Goal: Information Seeking & Learning: Learn about a topic

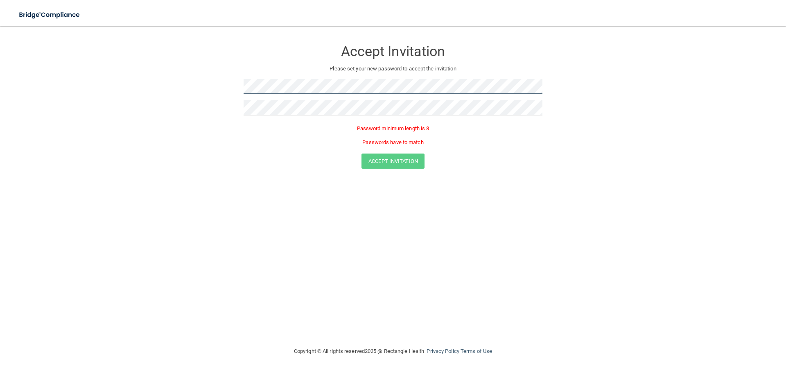
click at [205, 87] on form "Accept Invitation Please set your new password to accept the invitation Passwor…" at bounding box center [392, 106] width 753 height 144
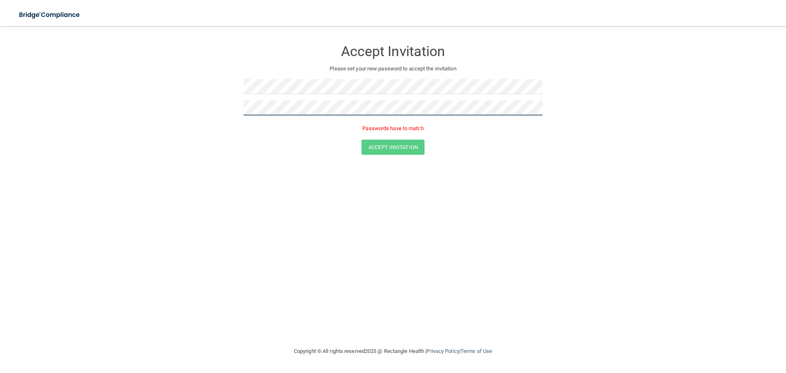
click at [201, 102] on form "Accept Invitation Please set your new password to accept the invitation Passwor…" at bounding box center [392, 99] width 753 height 130
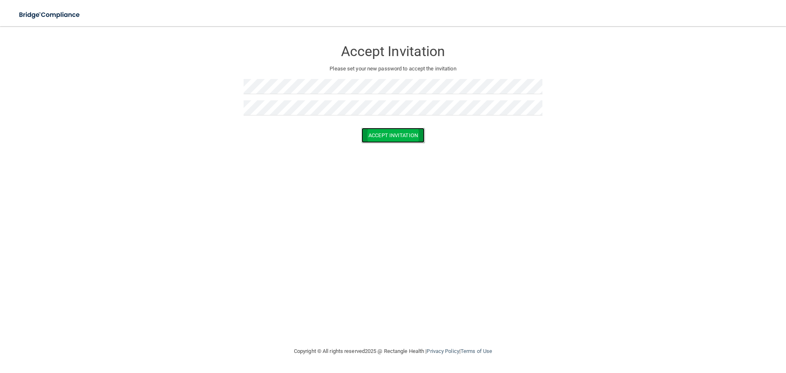
click at [387, 135] on button "Accept Invitation" at bounding box center [392, 135] width 63 height 15
click at [189, 89] on form "Accept Invitation Please set your new password to accept the invitation Accept …" at bounding box center [392, 93] width 753 height 118
click at [403, 138] on button "Accept Invitation" at bounding box center [392, 135] width 63 height 15
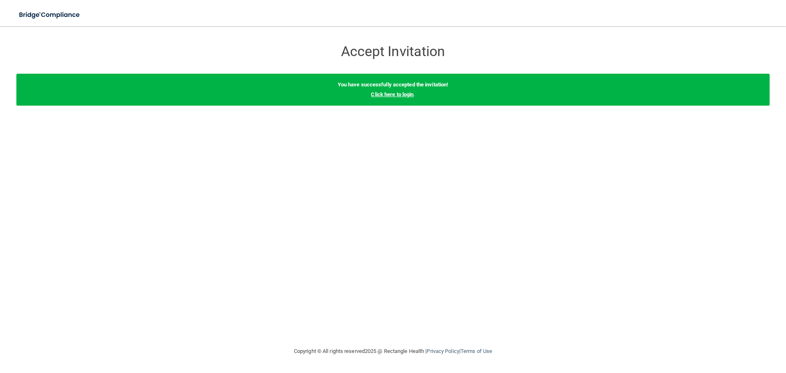
click at [393, 95] on link "Click here to login" at bounding box center [392, 94] width 43 height 6
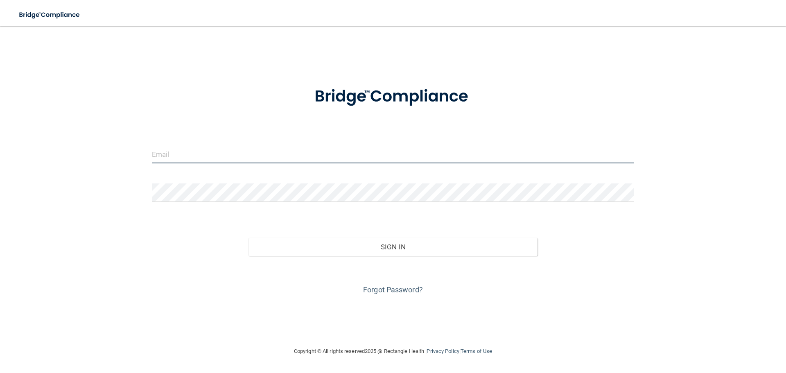
click at [166, 161] on input "email" at bounding box center [393, 154] width 482 height 18
type input "[EMAIL_ADDRESS][DOMAIN_NAME]"
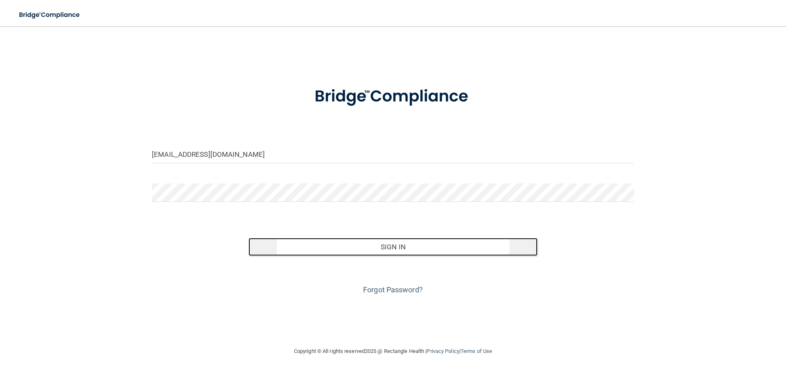
click at [403, 248] on button "Sign In" at bounding box center [392, 247] width 289 height 18
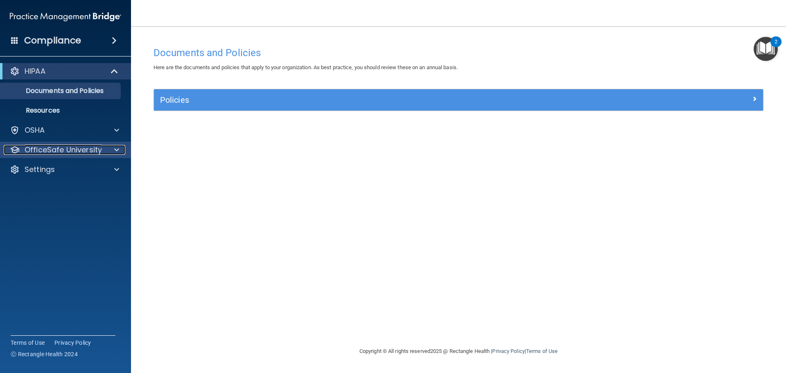
click at [116, 151] on span at bounding box center [116, 150] width 5 height 10
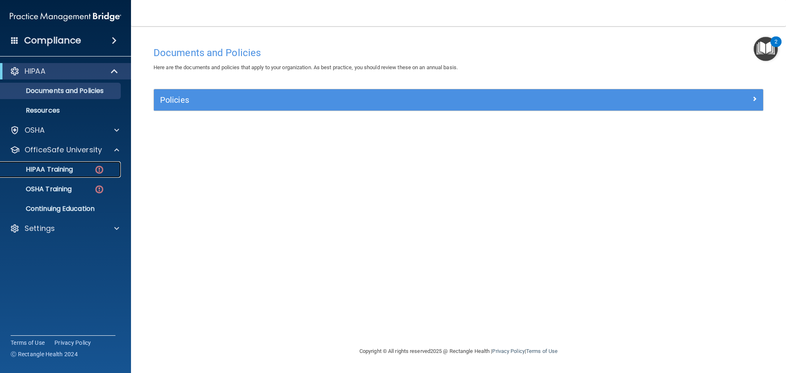
click at [70, 169] on p "HIPAA Training" at bounding box center [39, 169] width 68 height 8
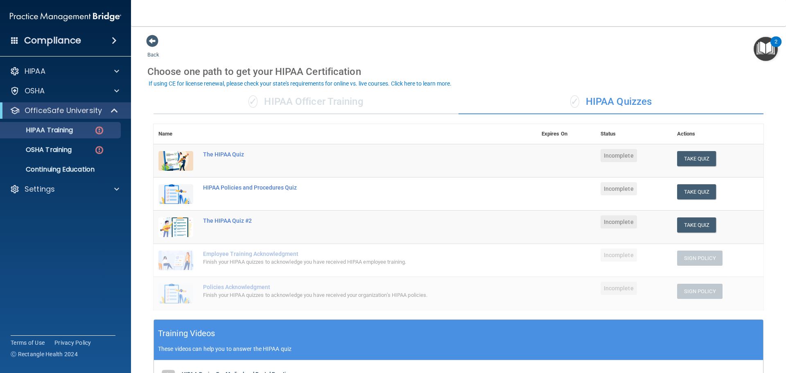
click at [337, 99] on div "✓ HIPAA Officer Training" at bounding box center [305, 102] width 305 height 25
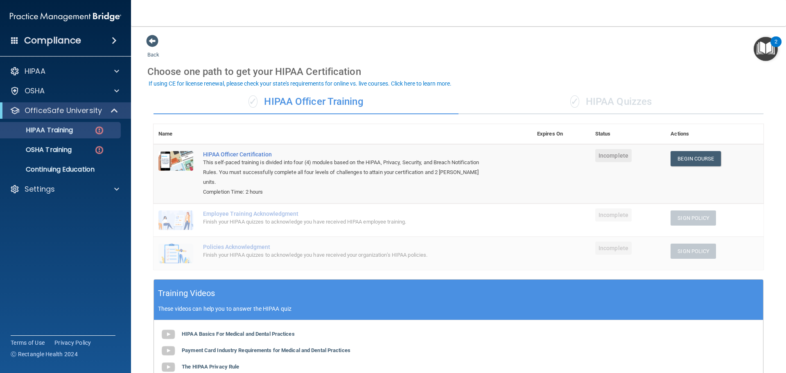
click at [626, 101] on div "✓ HIPAA Quizzes" at bounding box center [610, 102] width 305 height 25
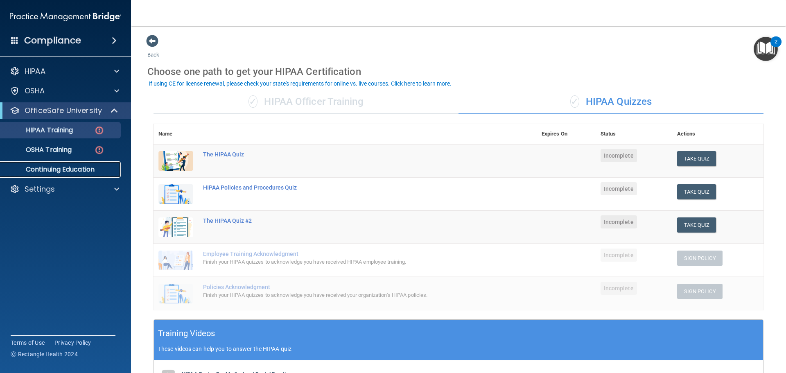
click at [69, 167] on p "Continuing Education" at bounding box center [61, 169] width 112 height 8
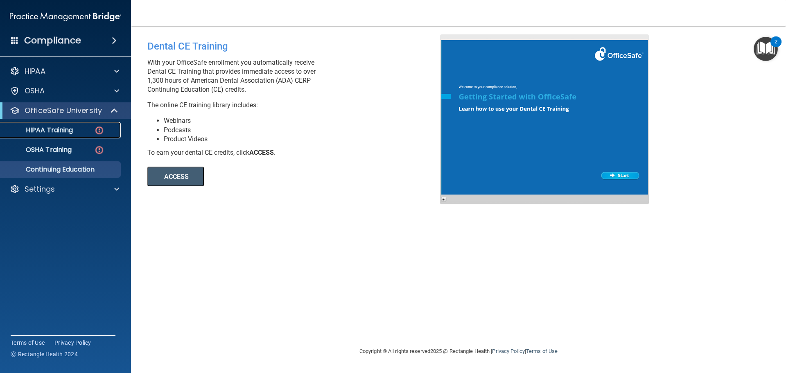
click at [56, 129] on p "HIPAA Training" at bounding box center [39, 130] width 68 height 8
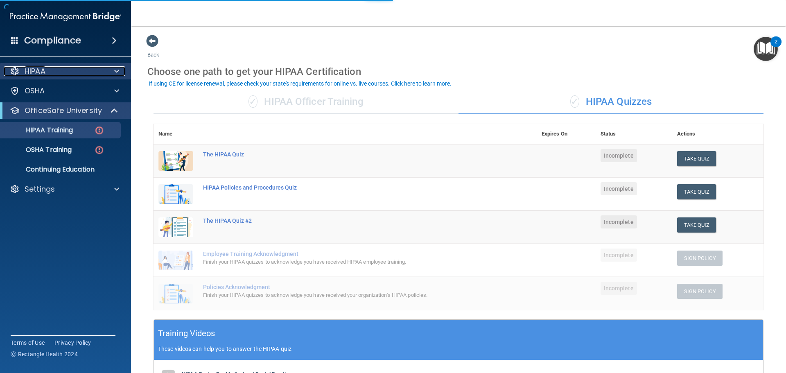
click at [76, 73] on div "HIPAA" at bounding box center [54, 71] width 101 height 10
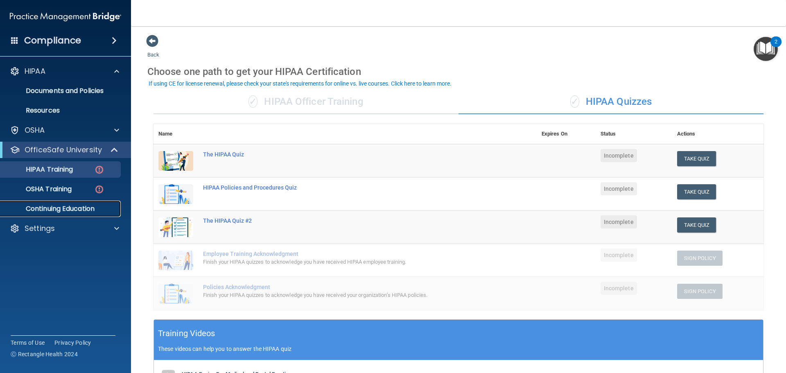
click at [59, 207] on p "Continuing Education" at bounding box center [61, 209] width 112 height 8
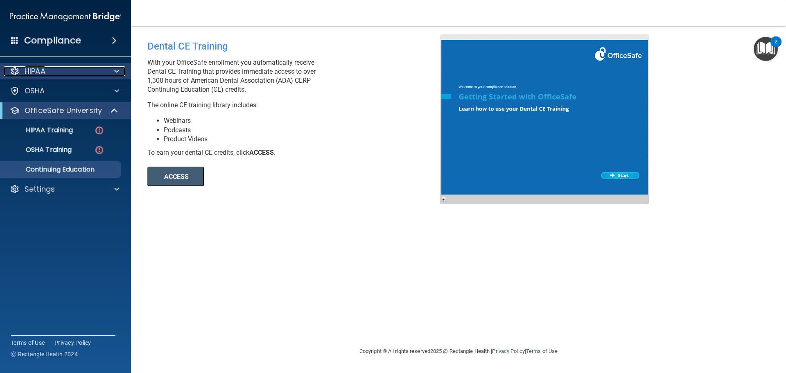
click at [117, 70] on span at bounding box center [116, 71] width 5 height 10
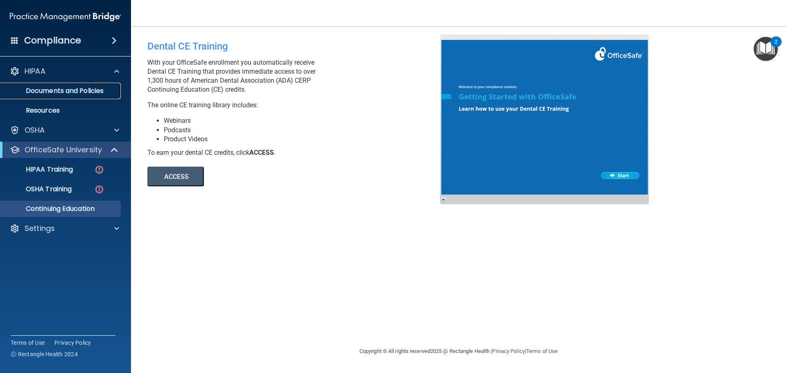
click at [91, 90] on p "Documents and Policies" at bounding box center [61, 91] width 112 height 8
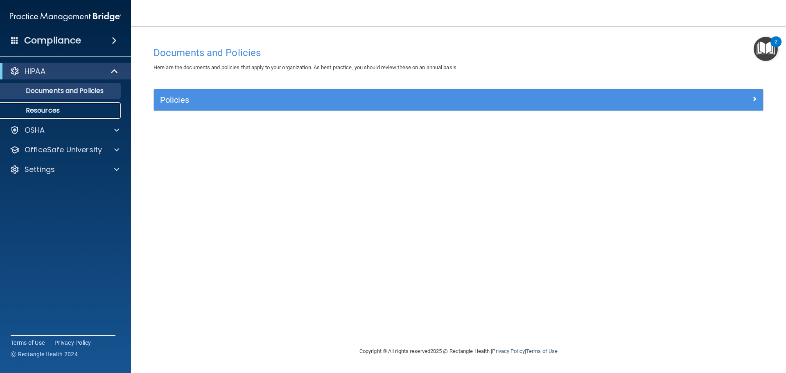
click at [58, 111] on p "Resources" at bounding box center [61, 110] width 112 height 8
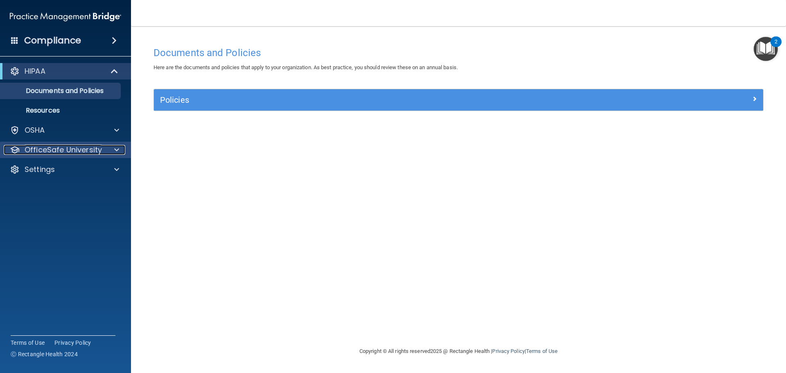
click at [115, 149] on span at bounding box center [116, 150] width 5 height 10
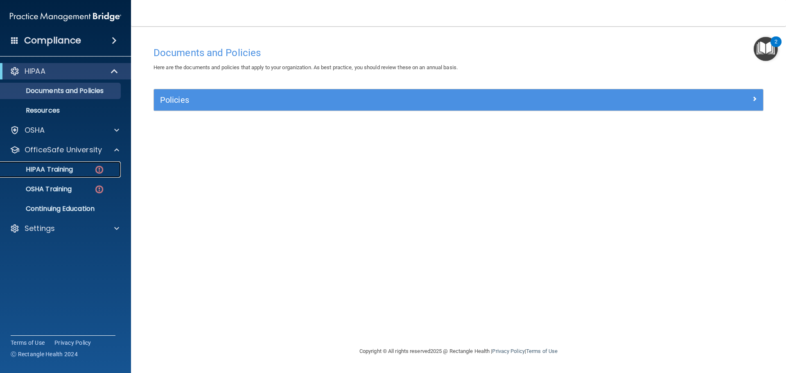
click at [63, 167] on p "HIPAA Training" at bounding box center [39, 169] width 68 height 8
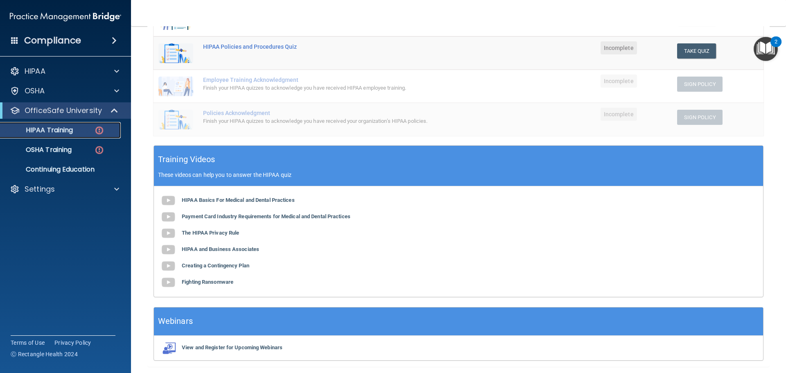
scroll to position [160, 0]
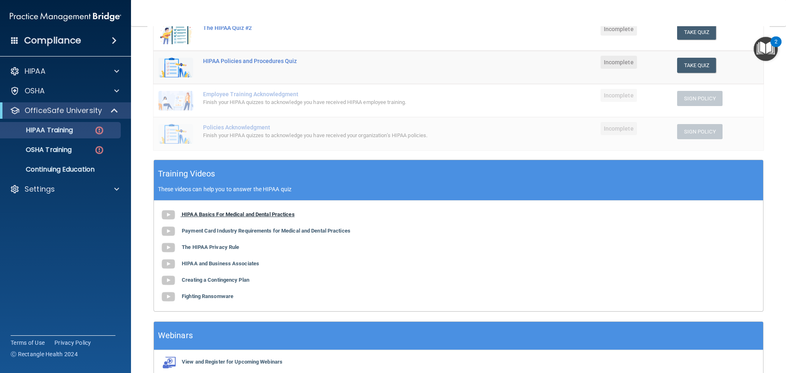
click at [211, 212] on b "HIPAA Basics For Medical and Dental Practices" at bounding box center [238, 214] width 113 height 6
click at [258, 230] on b "Payment Card Industry Requirements for Medical and Dental Practices" at bounding box center [266, 230] width 169 height 6
click at [216, 248] on b "The HIPAA Privacy Rule" at bounding box center [210, 247] width 57 height 6
click at [241, 263] on b "HIPAA and Business Associates" at bounding box center [220, 263] width 77 height 6
click at [235, 282] on b "Creating a Contingency Plan" at bounding box center [216, 280] width 68 height 6
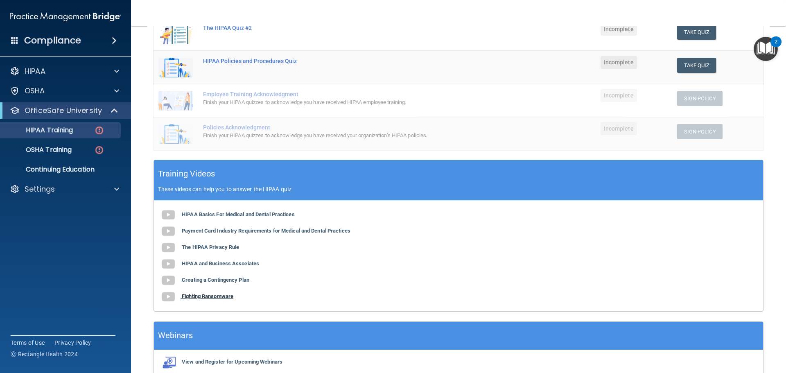
click at [218, 297] on b "Fighting Ransomware" at bounding box center [208, 296] width 52 height 6
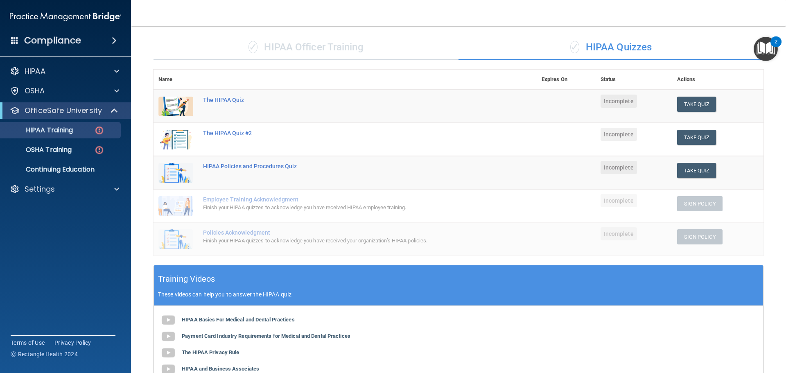
scroll to position [0, 0]
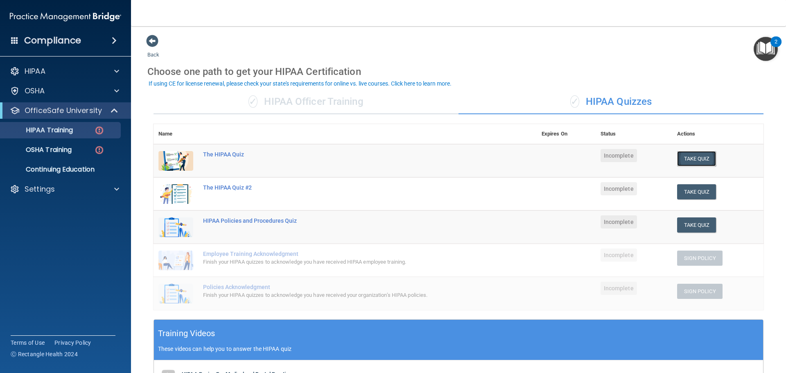
click at [689, 158] on button "Take Quiz" at bounding box center [696, 158] width 39 height 15
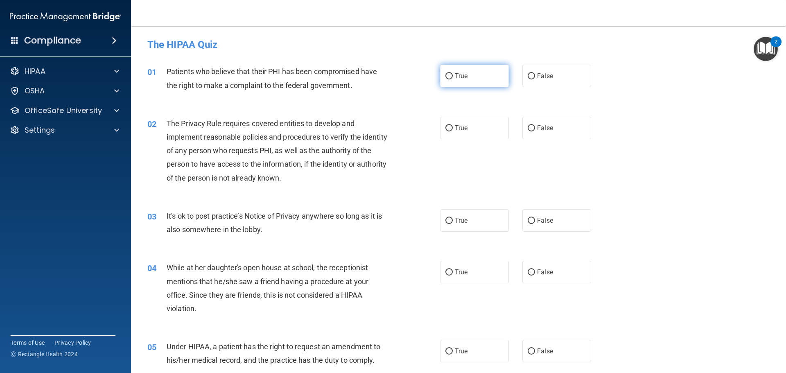
click at [446, 75] on input "True" at bounding box center [448, 76] width 7 height 6
radio input "true"
click at [445, 126] on input "True" at bounding box center [448, 128] width 7 height 6
radio input "true"
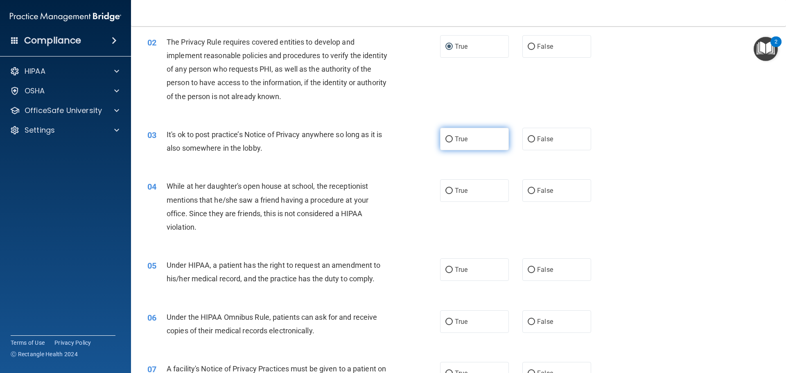
scroll to position [82, 0]
click at [448, 139] on input "True" at bounding box center [448, 139] width 7 height 6
radio input "true"
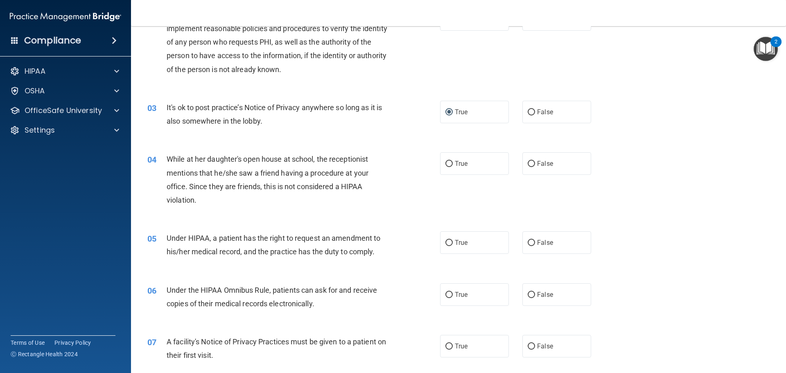
scroll to position [123, 0]
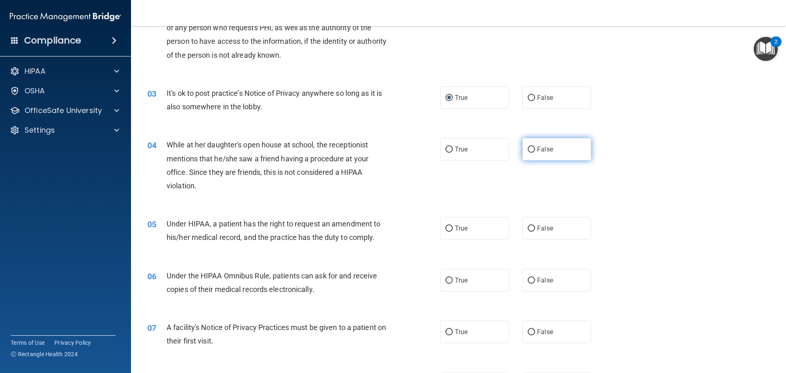
click at [530, 151] on input "False" at bounding box center [530, 149] width 7 height 6
radio input "true"
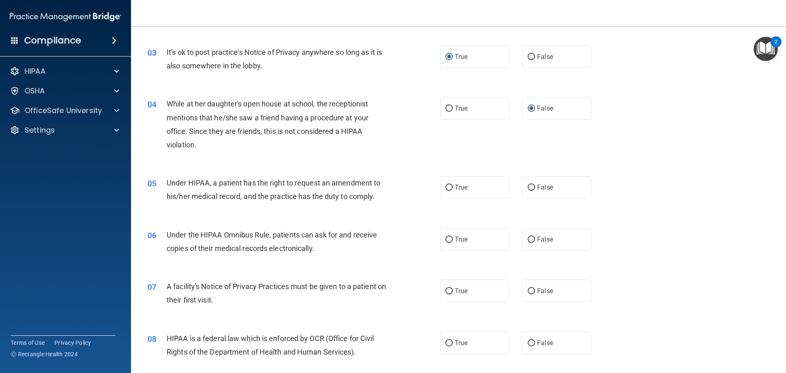
scroll to position [205, 0]
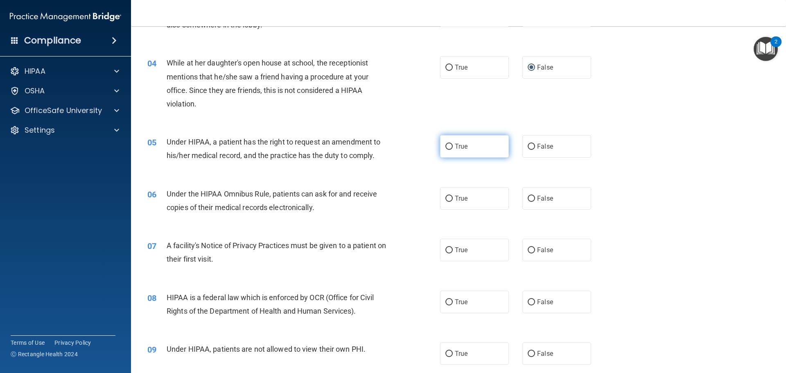
click at [446, 148] on input "True" at bounding box center [448, 147] width 7 height 6
radio input "true"
click at [527, 146] on input "False" at bounding box center [530, 147] width 7 height 6
radio input "true"
radio input "false"
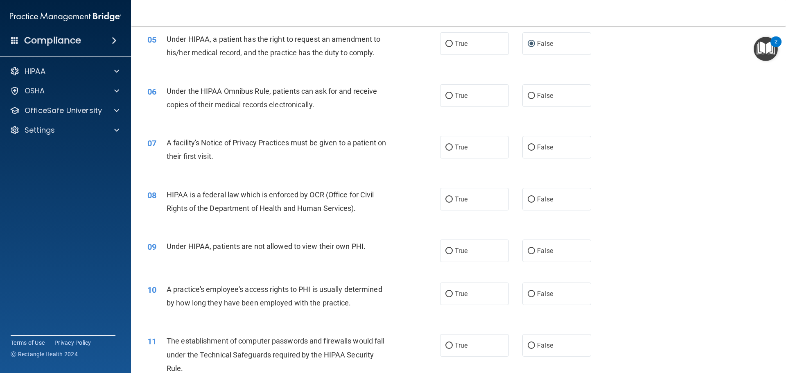
scroll to position [327, 0]
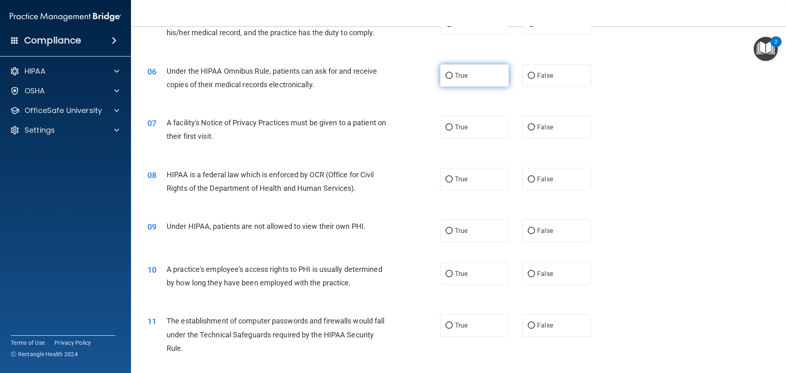
click at [446, 77] on input "True" at bounding box center [448, 76] width 7 height 6
radio input "true"
click at [445, 127] on input "True" at bounding box center [448, 127] width 7 height 6
radio input "true"
click at [448, 180] on input "True" at bounding box center [448, 179] width 7 height 6
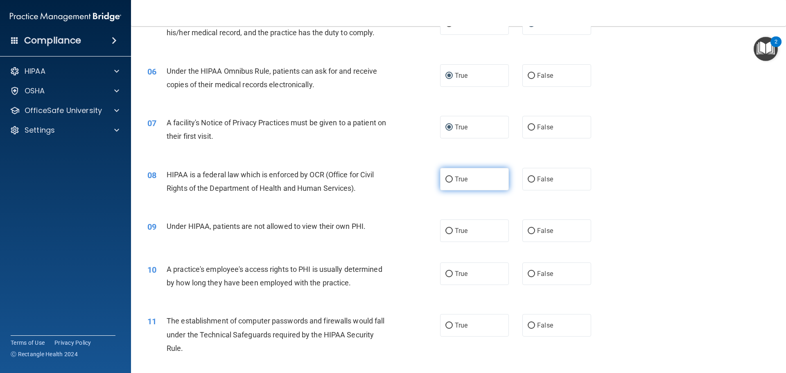
radio input "true"
click at [527, 232] on input "False" at bounding box center [530, 231] width 7 height 6
radio input "true"
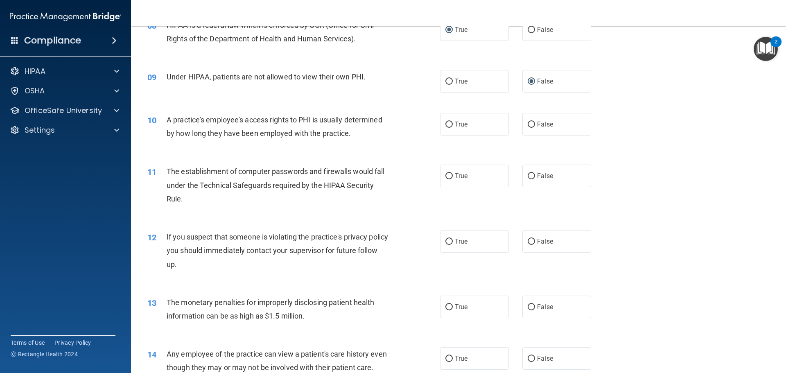
scroll to position [491, 0]
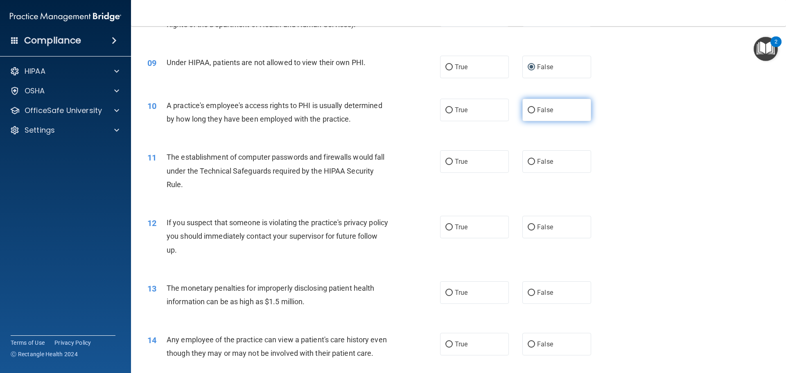
click at [527, 109] on input "False" at bounding box center [530, 110] width 7 height 6
radio input "true"
click at [446, 161] on input "True" at bounding box center [448, 162] width 7 height 6
radio input "true"
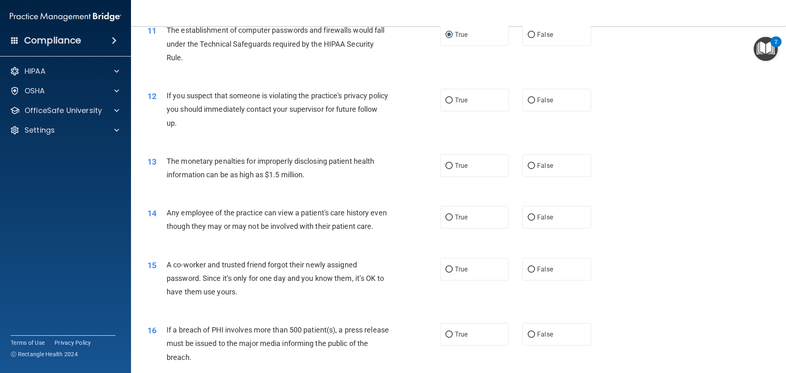
scroll to position [655, 0]
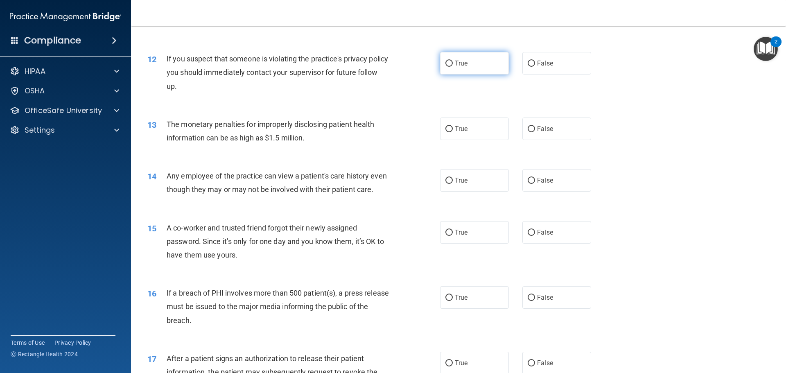
click at [445, 63] on input "True" at bounding box center [448, 64] width 7 height 6
radio input "true"
click at [446, 127] on input "True" at bounding box center [448, 129] width 7 height 6
radio input "true"
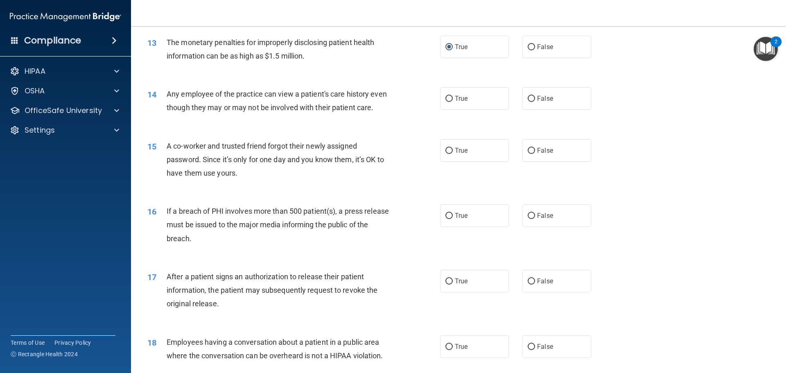
scroll to position [777, 0]
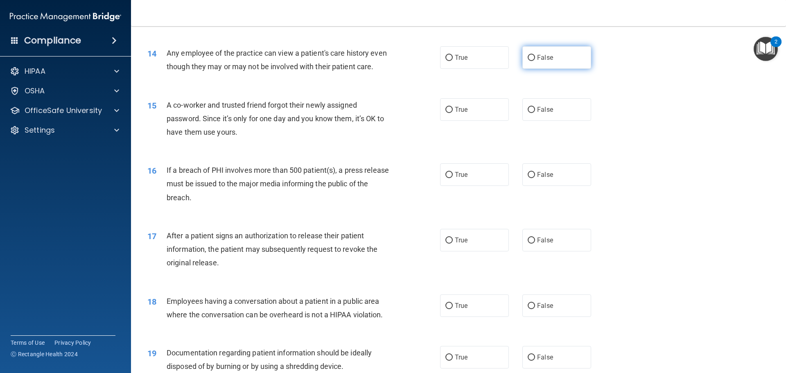
click at [527, 58] on input "False" at bounding box center [530, 58] width 7 height 6
radio input "true"
click at [529, 113] on input "False" at bounding box center [530, 110] width 7 height 6
radio input "true"
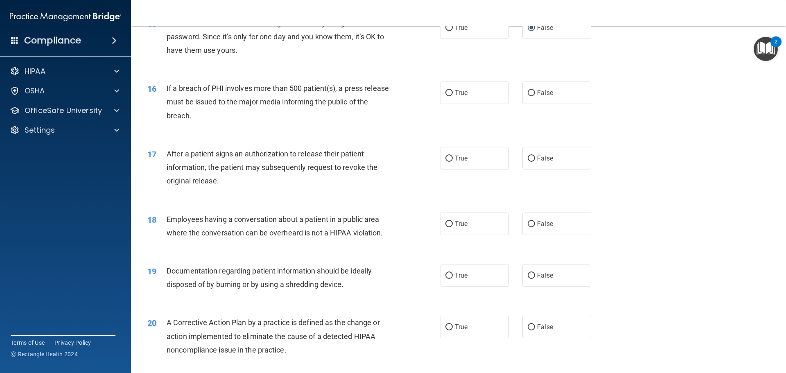
scroll to position [900, 0]
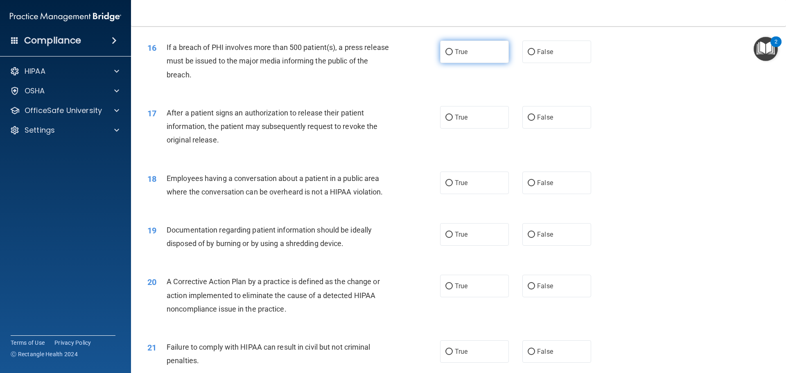
click at [445, 55] on input "True" at bounding box center [448, 52] width 7 height 6
radio input "true"
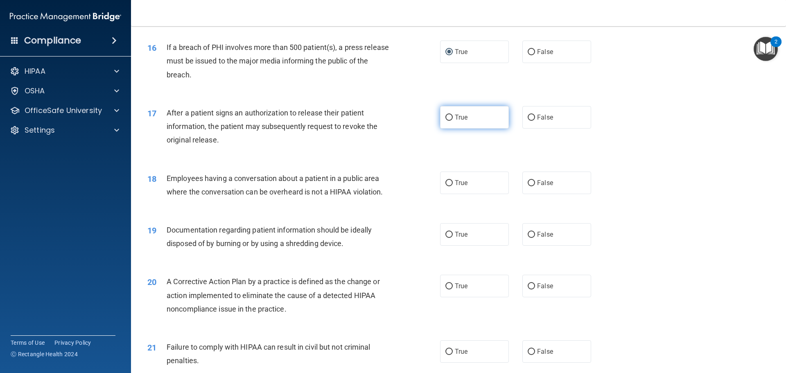
click at [445, 121] on input "True" at bounding box center [448, 118] width 7 height 6
radio input "true"
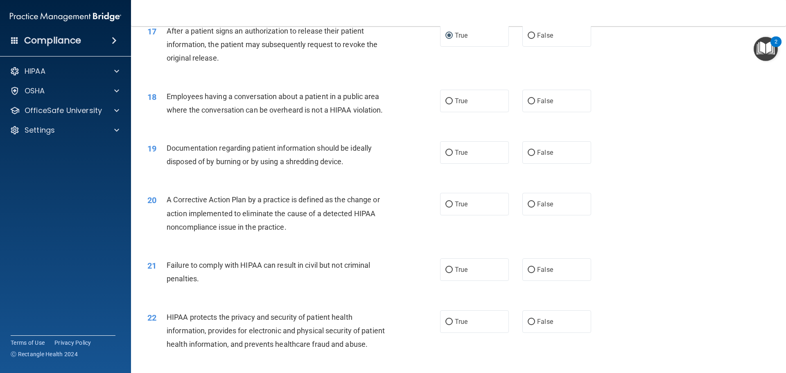
scroll to position [1023, 0]
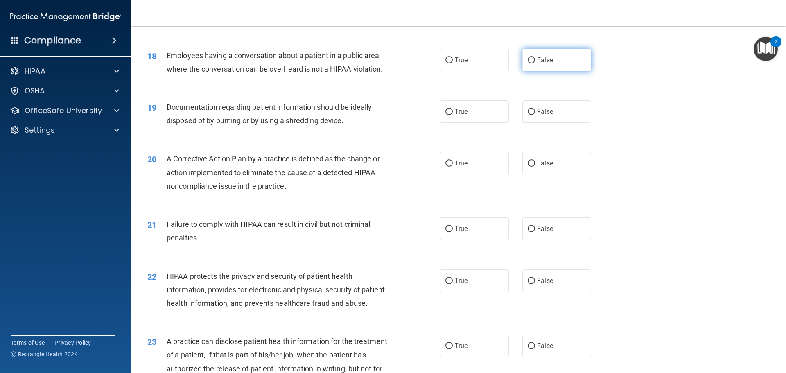
click at [527, 63] on input "False" at bounding box center [530, 60] width 7 height 6
radio input "true"
click at [445, 115] on input "True" at bounding box center [448, 112] width 7 height 6
radio input "true"
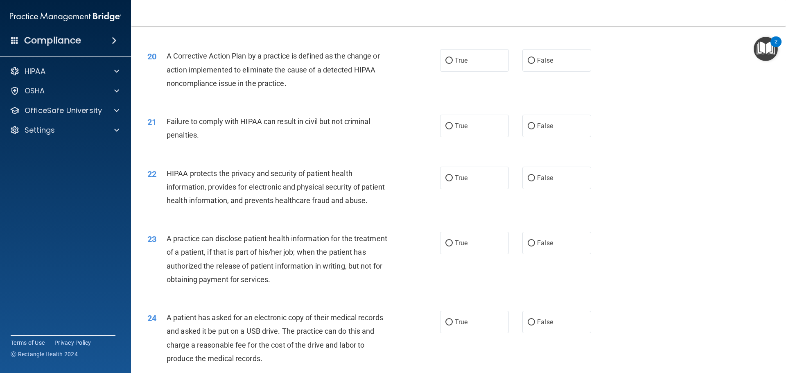
scroll to position [1146, 0]
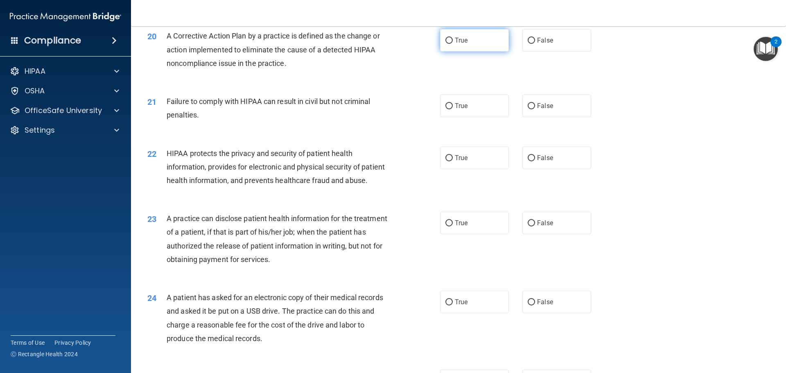
click at [445, 44] on input "True" at bounding box center [448, 41] width 7 height 6
radio input "true"
drag, startPoint x: 529, startPoint y: 120, endPoint x: 531, endPoint y: 126, distance: 6.2
click at [529, 109] on input "False" at bounding box center [530, 106] width 7 height 6
radio input "true"
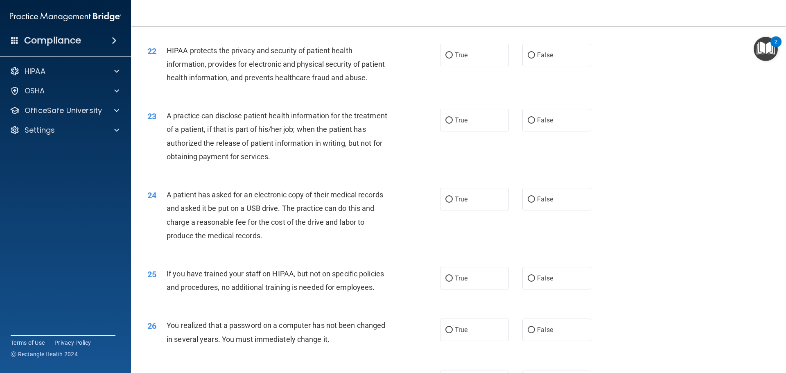
scroll to position [1268, 0]
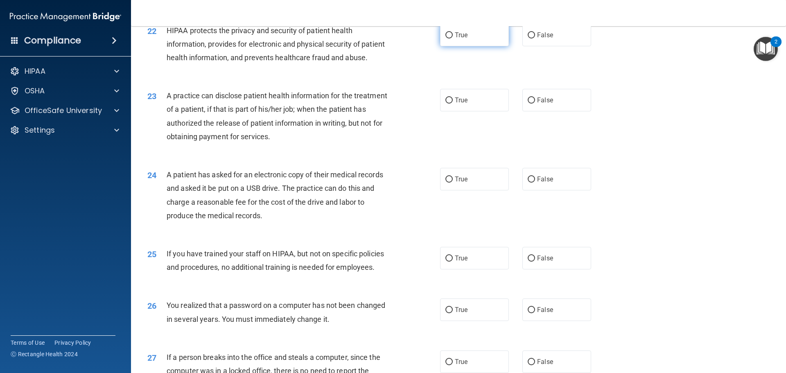
click at [448, 38] on input "True" at bounding box center [448, 35] width 7 height 6
radio input "true"
click at [448, 104] on input "True" at bounding box center [448, 100] width 7 height 6
radio input "true"
drag, startPoint x: 445, startPoint y: 206, endPoint x: 458, endPoint y: 210, distance: 13.2
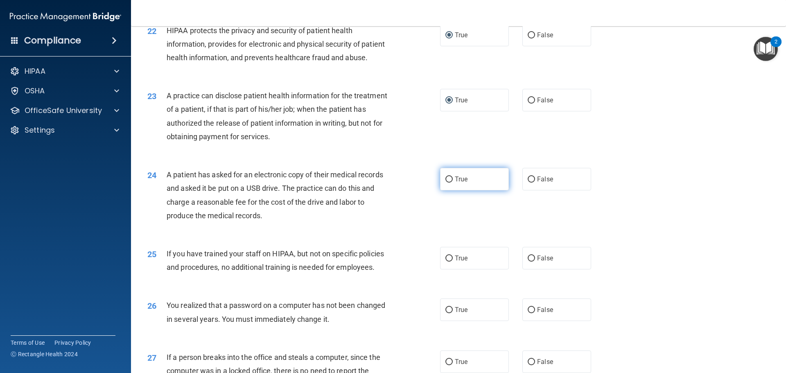
click at [446, 182] on input "True" at bounding box center [448, 179] width 7 height 6
radio input "true"
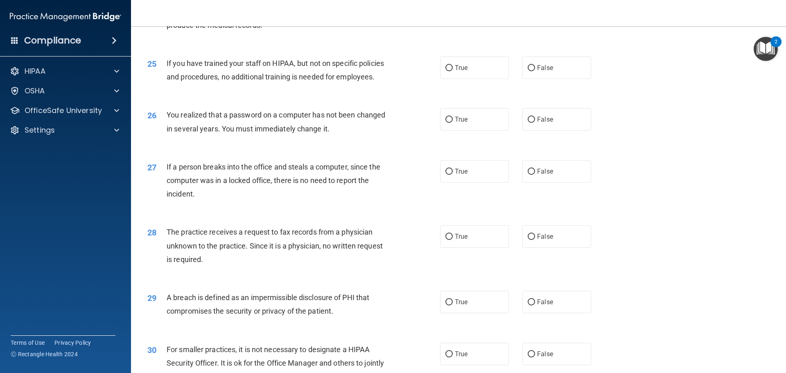
scroll to position [1473, 0]
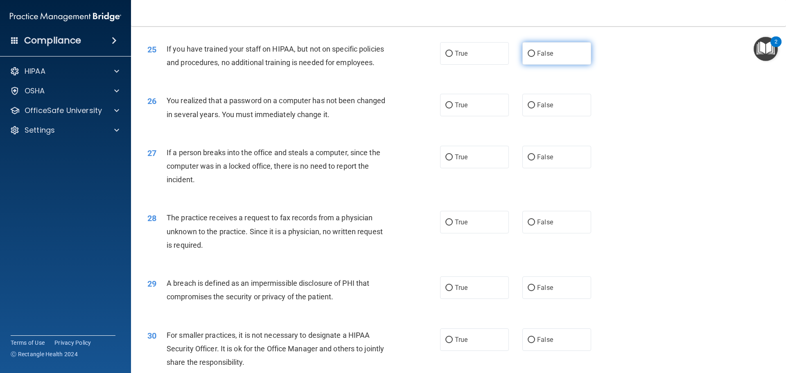
click at [528, 57] on input "False" at bounding box center [530, 54] width 7 height 6
radio input "true"
click at [527, 108] on input "False" at bounding box center [530, 105] width 7 height 6
radio input "true"
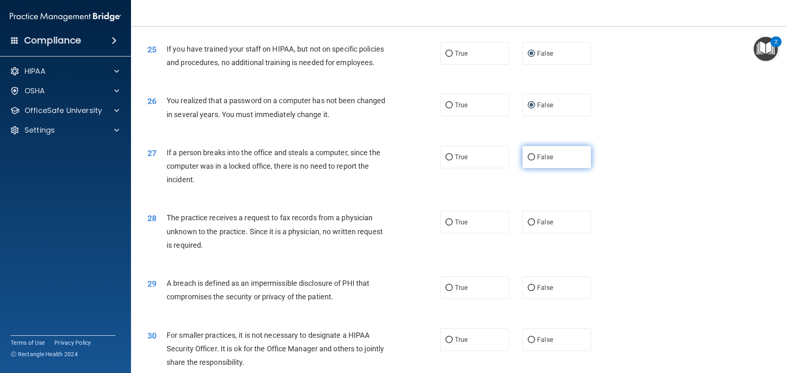
click at [528, 160] on input "False" at bounding box center [530, 157] width 7 height 6
radio input "true"
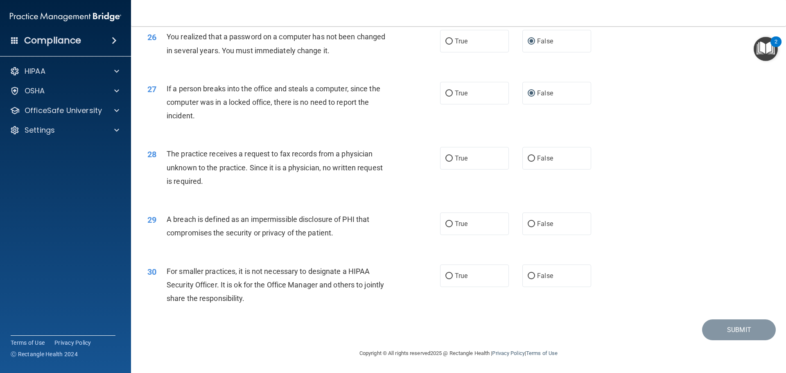
scroll to position [1577, 0]
click at [527, 158] on input "False" at bounding box center [530, 158] width 7 height 6
radio input "true"
click at [446, 225] on input "True" at bounding box center [448, 224] width 7 height 6
radio input "true"
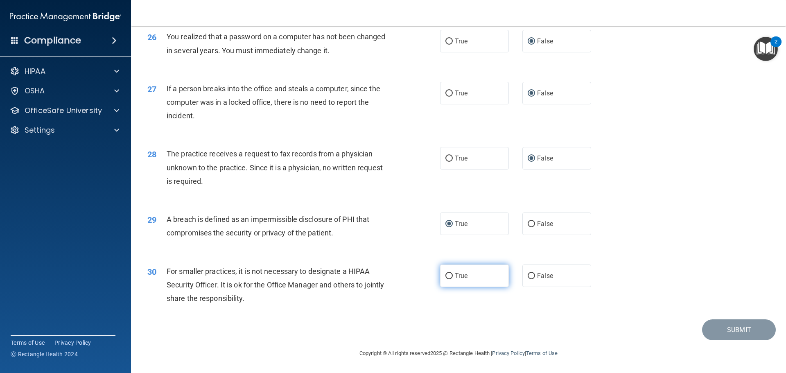
click at [445, 277] on input "True" at bounding box center [448, 276] width 7 height 6
radio input "true"
click at [734, 326] on button "Submit" at bounding box center [739, 329] width 74 height 21
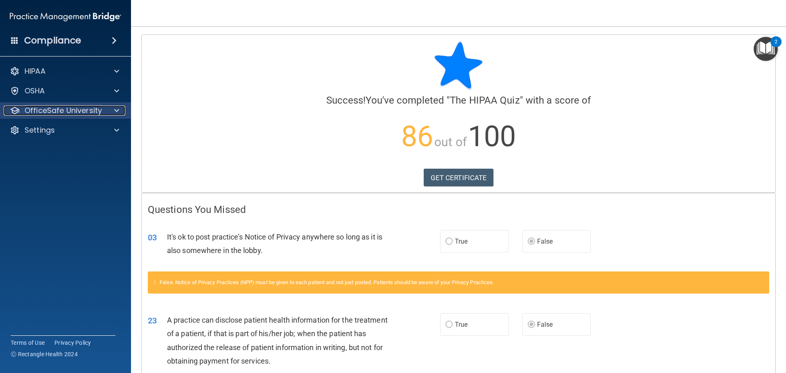
click at [119, 108] on span at bounding box center [116, 111] width 5 height 10
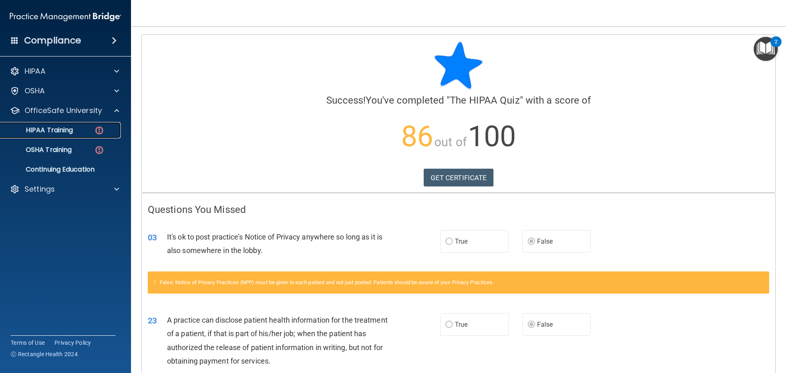
click at [58, 131] on p "HIPAA Training" at bounding box center [39, 130] width 68 height 8
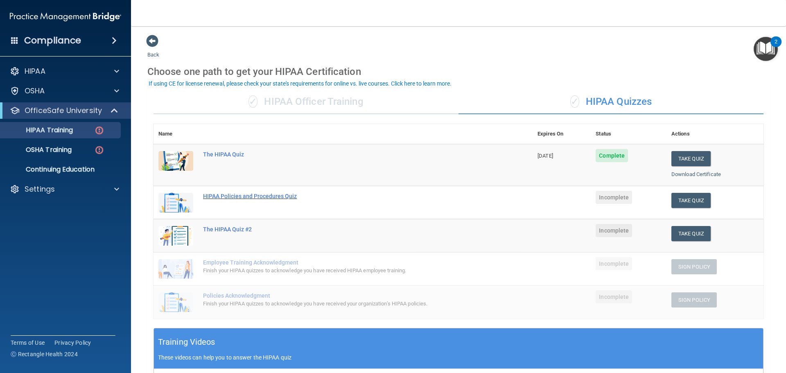
click at [254, 196] on div "HIPAA Policies and Procedures Quiz" at bounding box center [347, 196] width 288 height 7
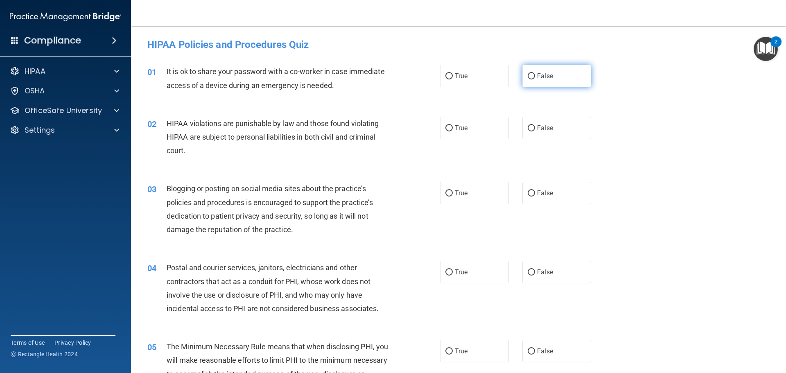
click at [527, 78] on input "False" at bounding box center [530, 76] width 7 height 6
radio input "true"
click at [448, 128] on input "True" at bounding box center [448, 128] width 7 height 6
radio input "true"
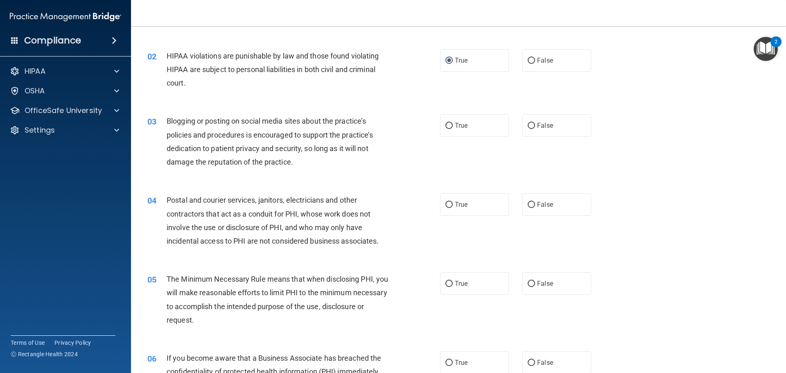
scroll to position [82, 0]
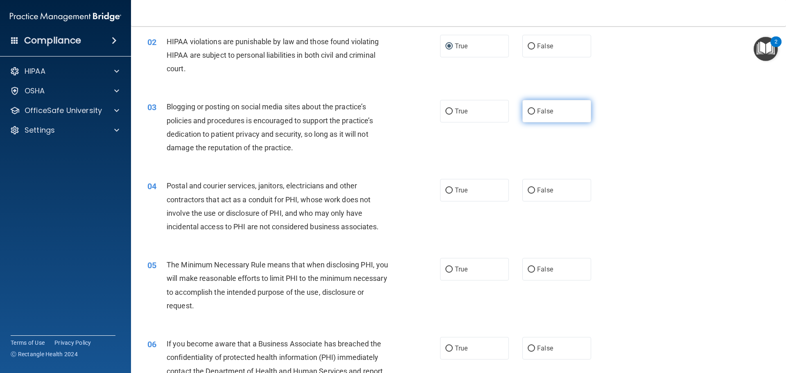
click at [527, 113] on input "False" at bounding box center [530, 111] width 7 height 6
radio input "true"
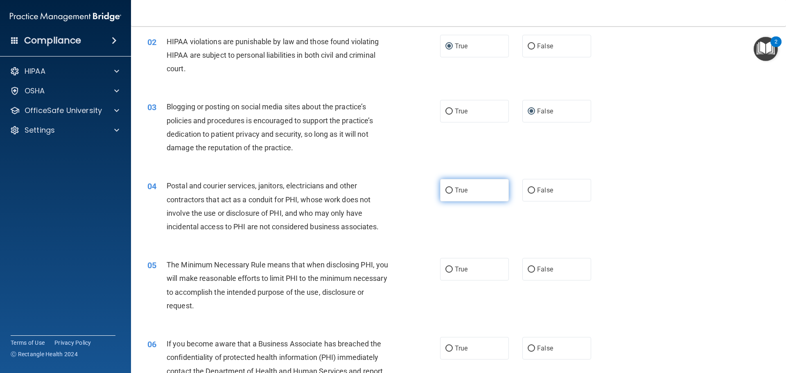
click at [447, 190] on input "True" at bounding box center [448, 190] width 7 height 6
radio input "true"
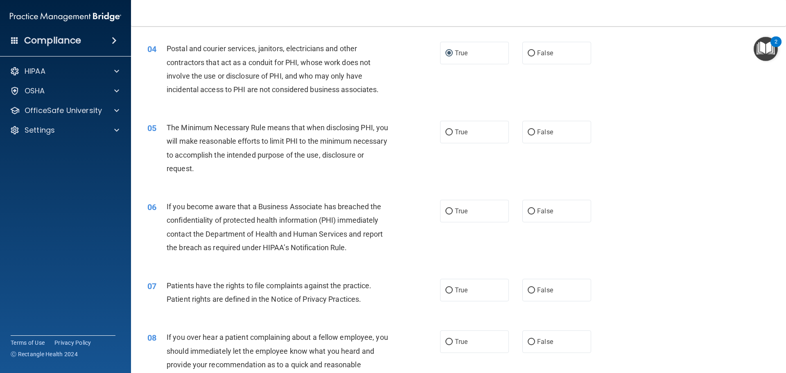
scroll to position [205, 0]
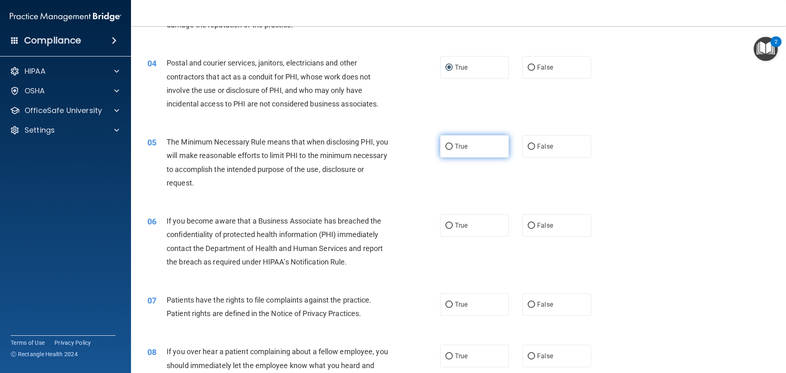
click at [445, 146] on input "True" at bounding box center [448, 147] width 7 height 6
radio input "true"
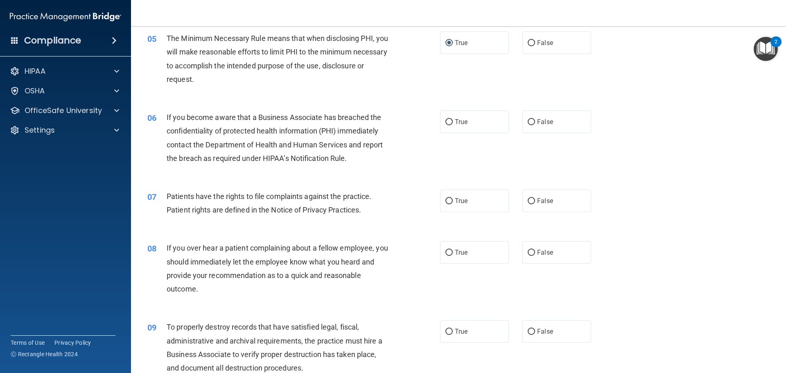
scroll to position [327, 0]
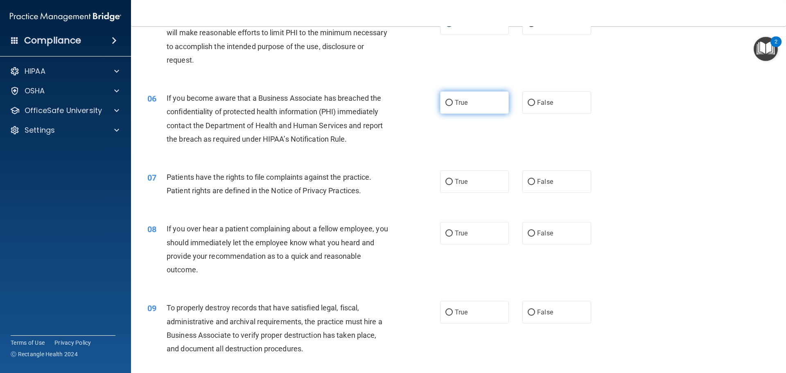
click at [445, 101] on input "True" at bounding box center [448, 103] width 7 height 6
radio input "true"
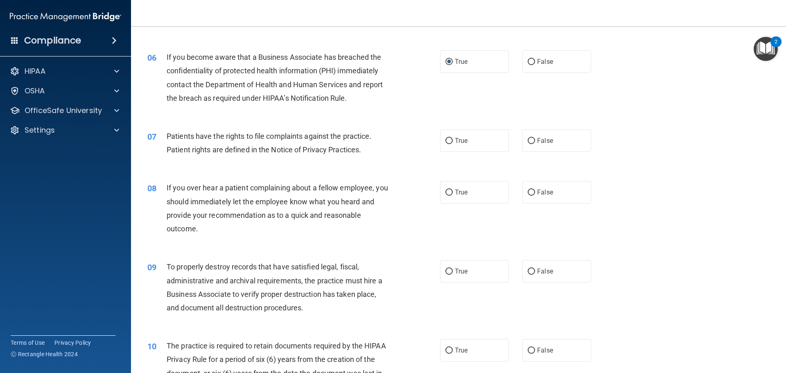
scroll to position [409, 0]
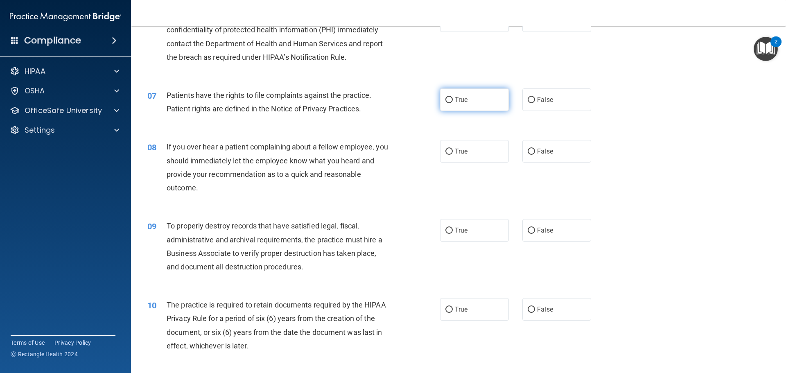
click at [447, 99] on input "True" at bounding box center [448, 100] width 7 height 6
radio input "true"
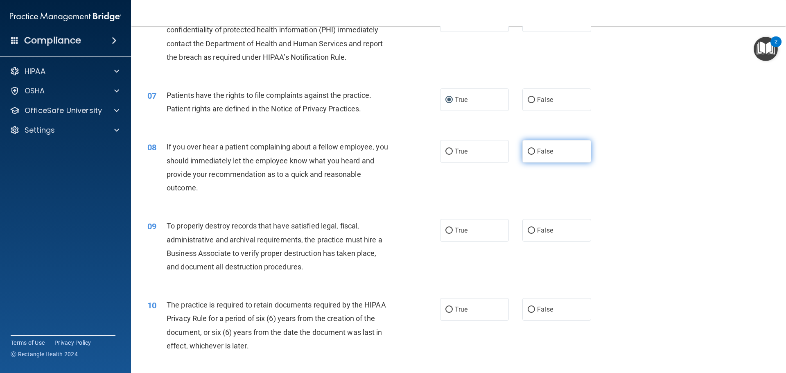
click at [527, 150] on input "False" at bounding box center [530, 152] width 7 height 6
radio input "true"
drag, startPoint x: 522, startPoint y: 245, endPoint x: 518, endPoint y: 241, distance: 5.8
drag, startPoint x: 518, startPoint y: 241, endPoint x: 513, endPoint y: 255, distance: 14.9
click at [513, 255] on div "09 To properly destroy records that have satisfied legal, fiscal, administrativ…" at bounding box center [458, 248] width 634 height 79
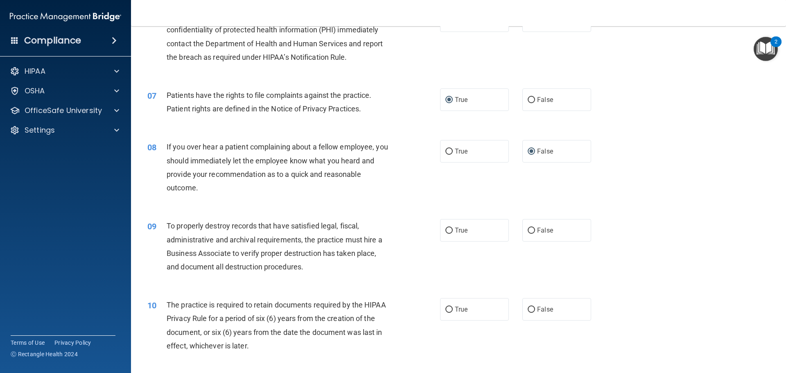
drag, startPoint x: 524, startPoint y: 229, endPoint x: 469, endPoint y: 243, distance: 56.9
click at [469, 243] on div "09 To properly destroy records that have satisfied legal, fiscal, administrativ…" at bounding box center [458, 248] width 634 height 79
click at [445, 231] on input "True" at bounding box center [448, 230] width 7 height 6
radio input "true"
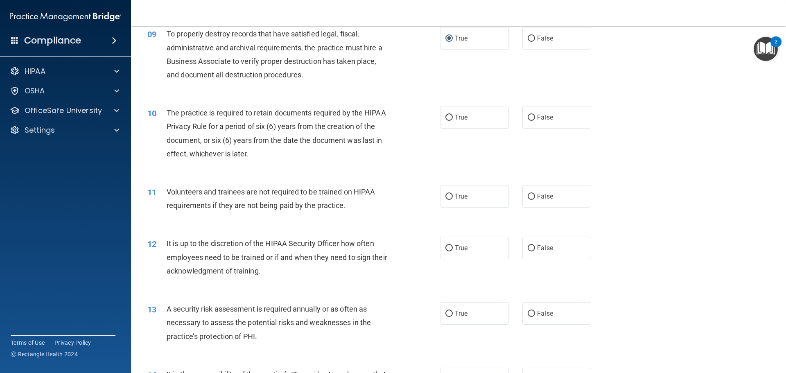
scroll to position [614, 0]
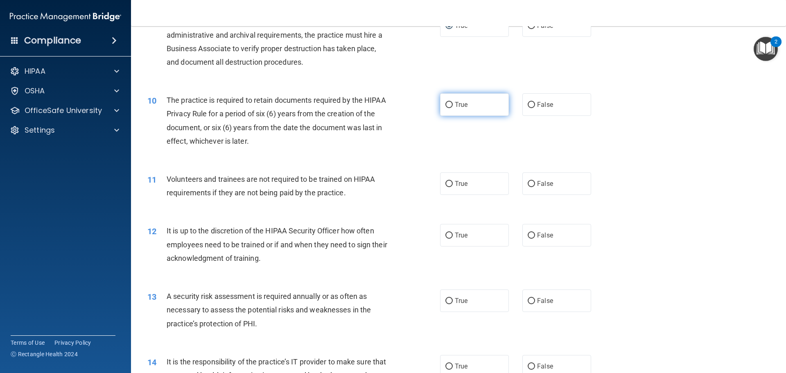
click at [446, 104] on input "True" at bounding box center [448, 105] width 7 height 6
radio input "true"
click at [529, 183] on input "False" at bounding box center [530, 184] width 7 height 6
radio input "true"
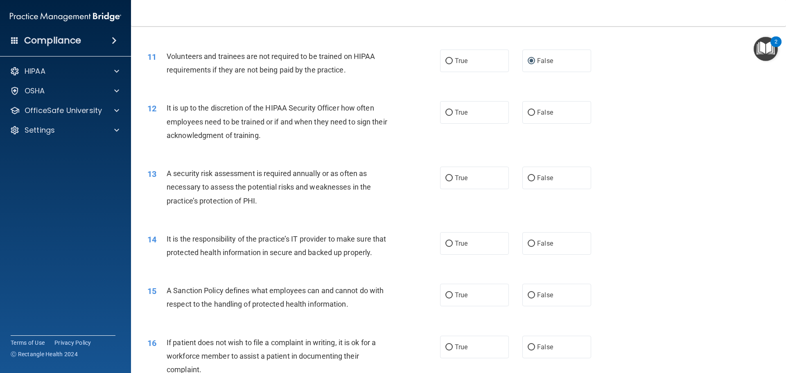
scroll to position [777, 0]
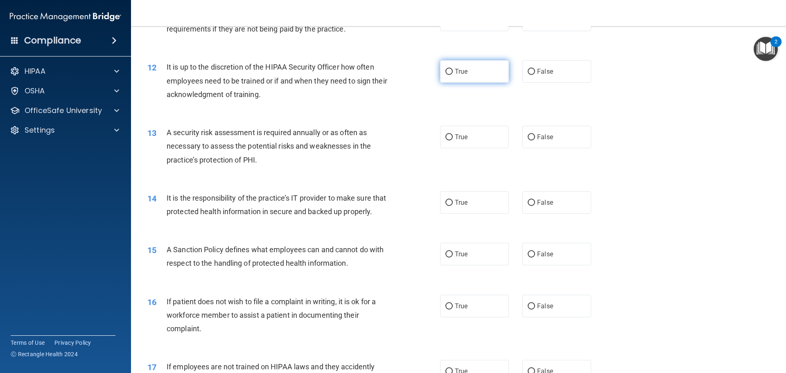
click at [445, 70] on input "True" at bounding box center [448, 72] width 7 height 6
radio input "true"
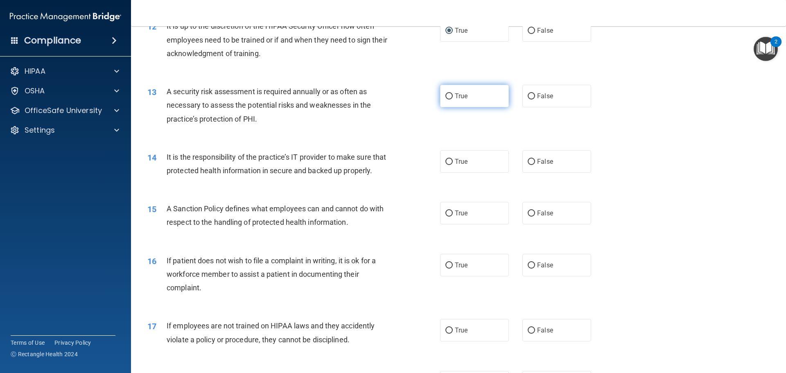
click at [448, 97] on input "True" at bounding box center [448, 96] width 7 height 6
radio input "true"
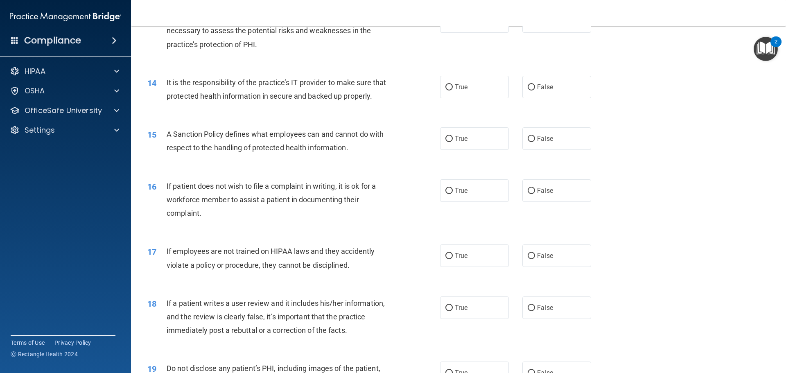
scroll to position [900, 0]
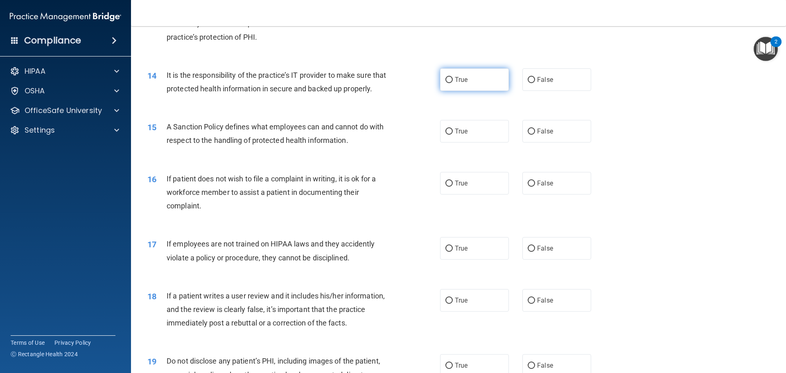
click at [446, 81] on input "True" at bounding box center [448, 80] width 7 height 6
radio input "true"
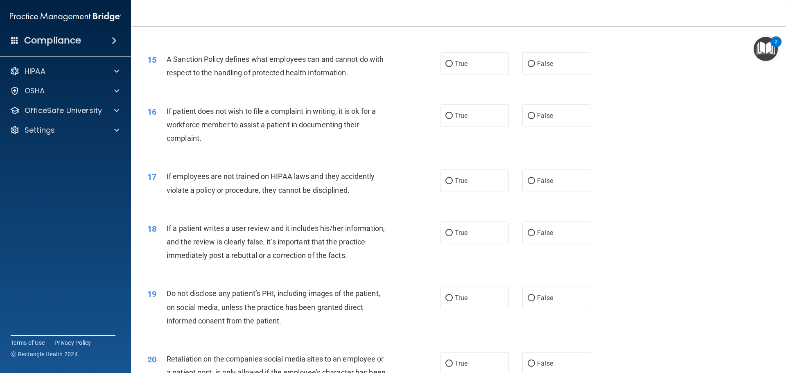
scroll to position [982, 0]
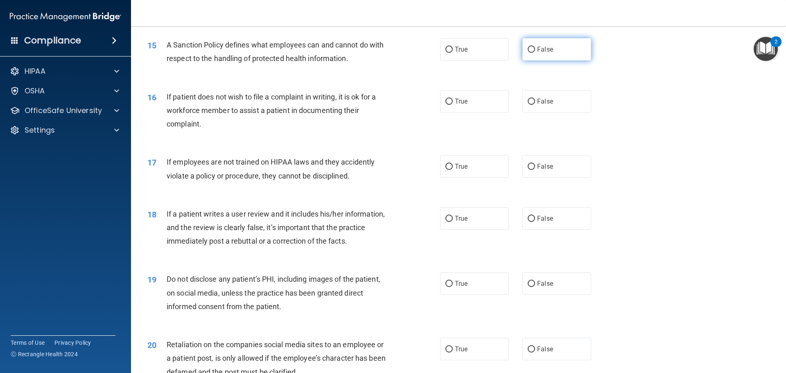
click at [527, 53] on input "False" at bounding box center [530, 50] width 7 height 6
radio input "true"
click at [527, 105] on input "False" at bounding box center [530, 102] width 7 height 6
radio input "true"
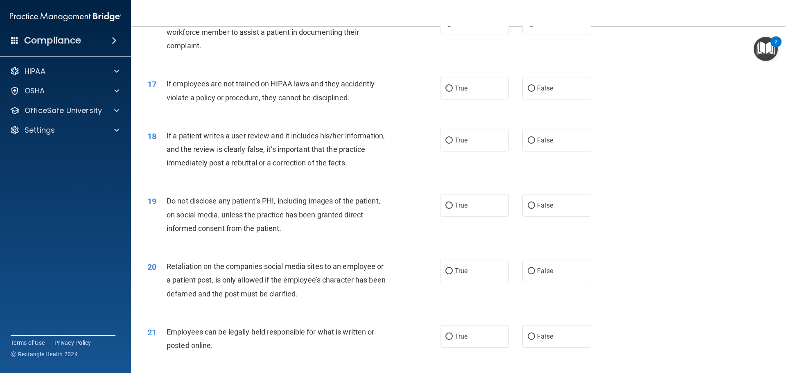
scroll to position [1105, 0]
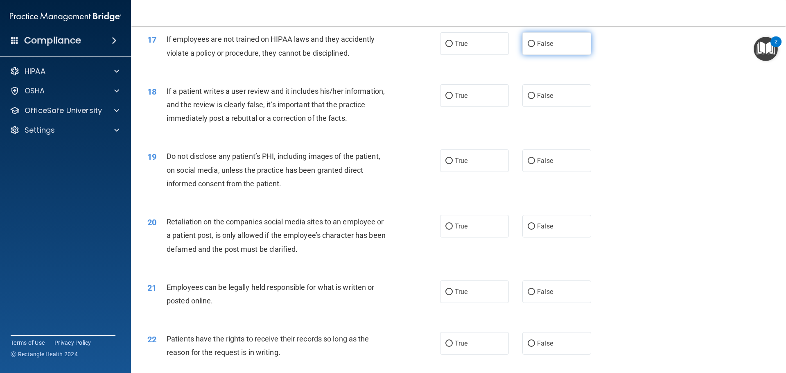
click at [527, 47] on input "False" at bounding box center [530, 44] width 7 height 6
radio input "true"
click at [529, 99] on input "False" at bounding box center [530, 96] width 7 height 6
radio input "true"
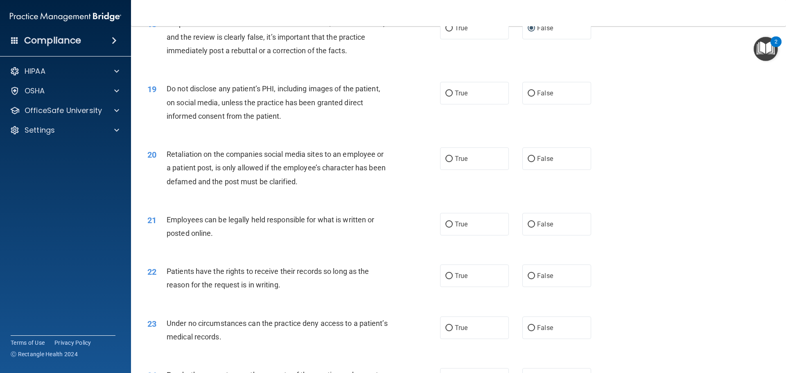
scroll to position [1186, 0]
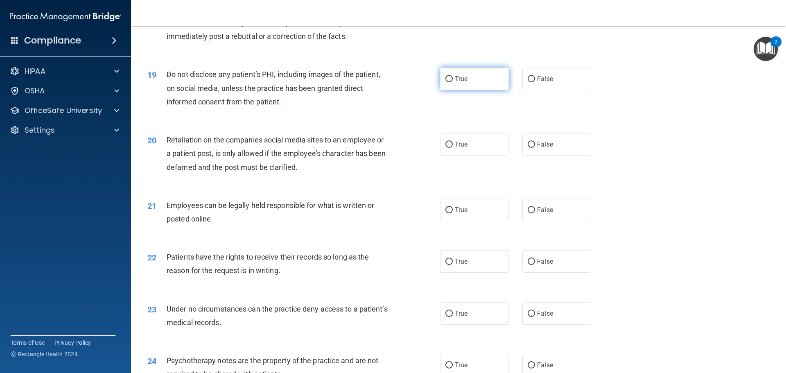
click at [446, 82] on input "True" at bounding box center [448, 79] width 7 height 6
radio input "true"
click at [527, 148] on input "False" at bounding box center [530, 145] width 7 height 6
radio input "true"
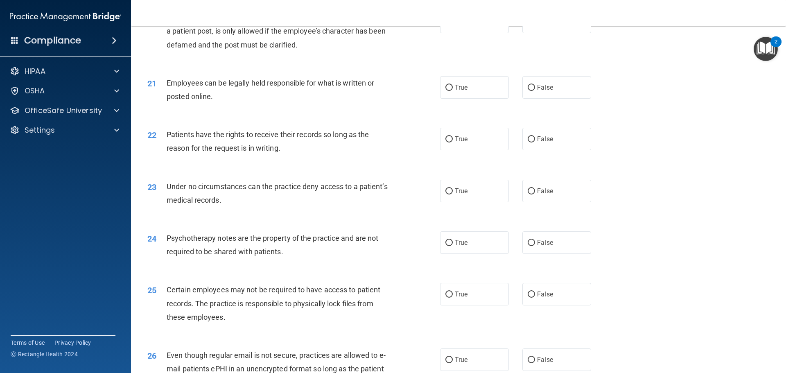
scroll to position [1309, 0]
click at [529, 90] on input "False" at bounding box center [530, 87] width 7 height 6
radio input "true"
click at [529, 142] on input "False" at bounding box center [530, 139] width 7 height 6
radio input "true"
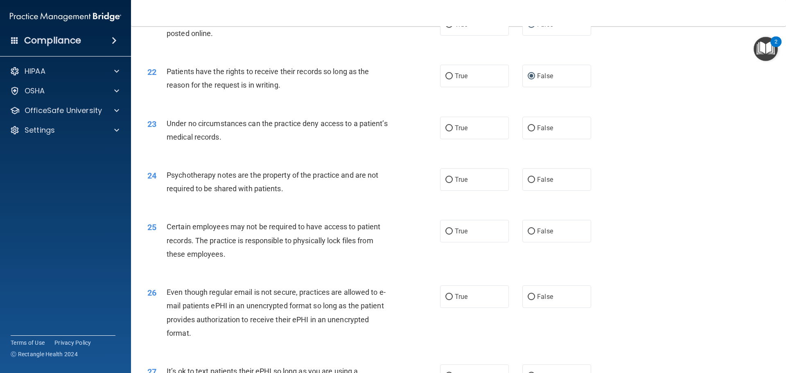
scroll to position [1391, 0]
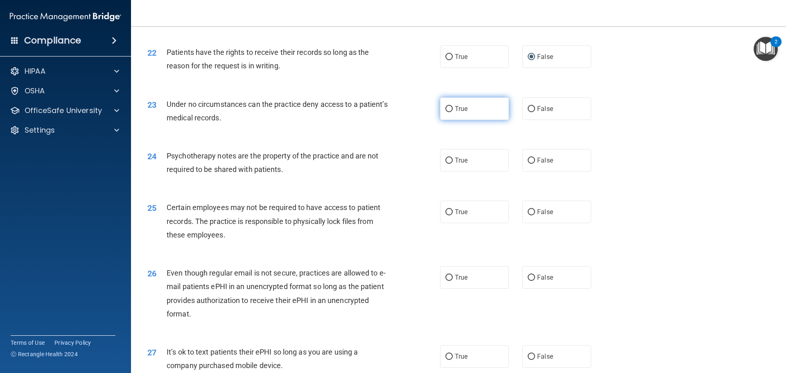
click at [445, 112] on input "True" at bounding box center [448, 109] width 7 height 6
radio input "true"
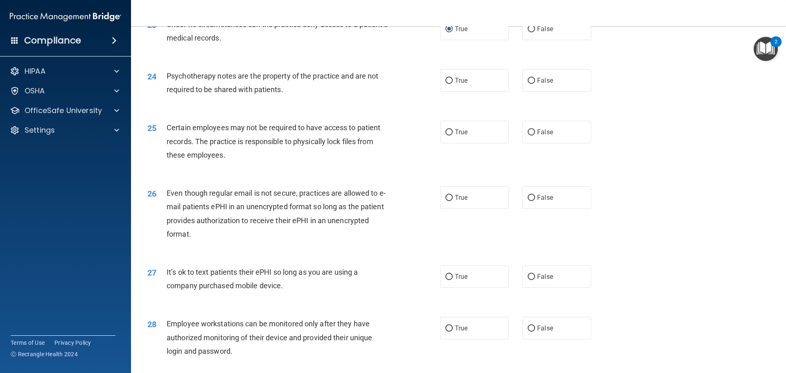
scroll to position [1473, 0]
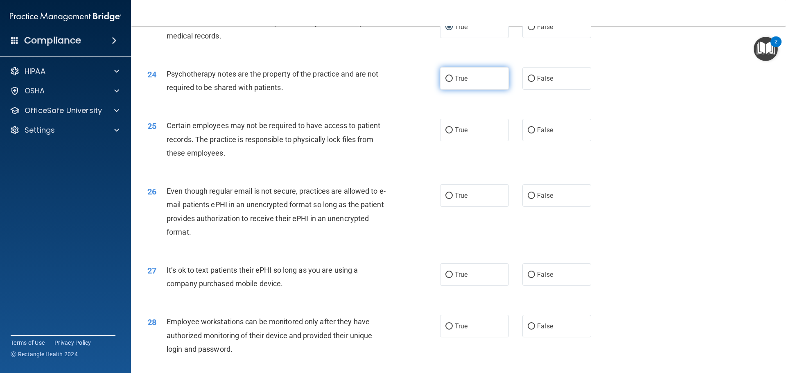
click at [445, 82] on input "True" at bounding box center [448, 79] width 7 height 6
radio input "true"
click at [445, 133] on input "True" at bounding box center [448, 130] width 7 height 6
radio input "true"
click at [446, 199] on input "True" at bounding box center [448, 196] width 7 height 6
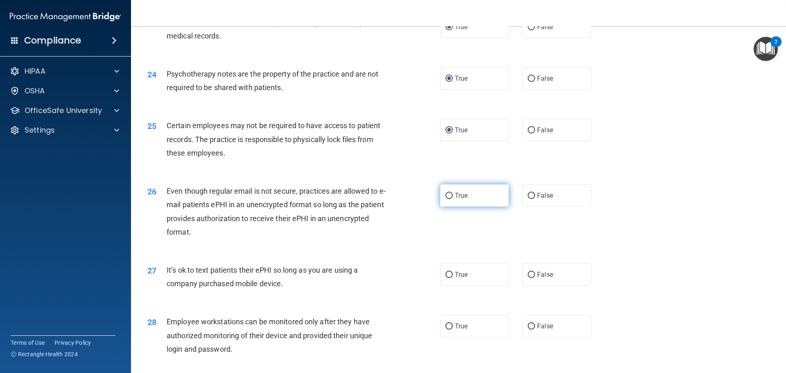
radio input "true"
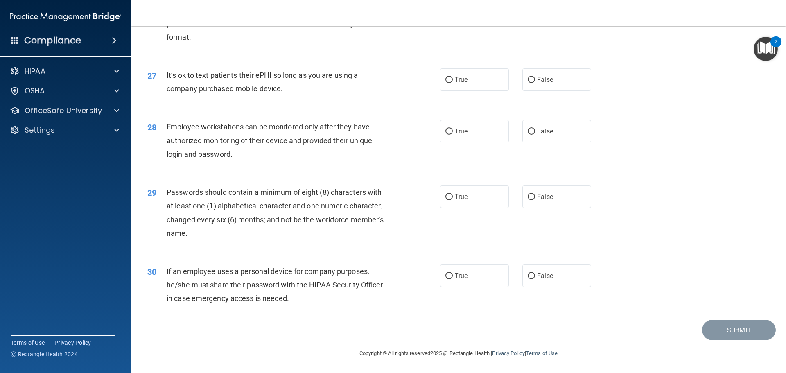
scroll to position [1677, 0]
drag, startPoint x: 523, startPoint y: 83, endPoint x: 527, endPoint y: 86, distance: 4.9
click at [527, 83] on input "False" at bounding box center [530, 80] width 7 height 6
radio input "true"
click at [531, 135] on label "False" at bounding box center [556, 131] width 69 height 23
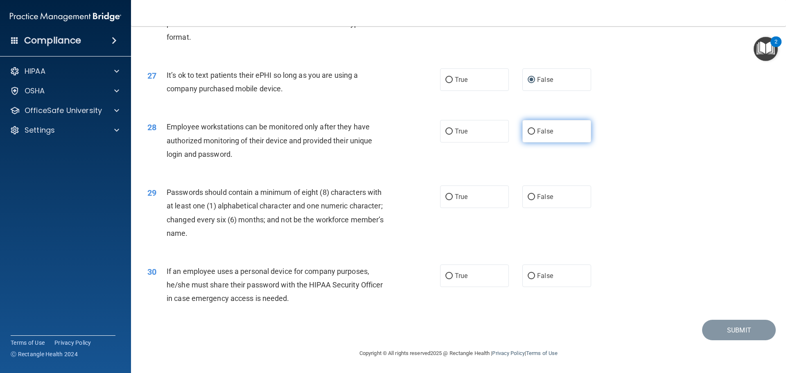
click at [531, 135] on input "False" at bounding box center [530, 131] width 7 height 6
radio input "true"
click at [528, 196] on input "False" at bounding box center [530, 197] width 7 height 6
radio input "true"
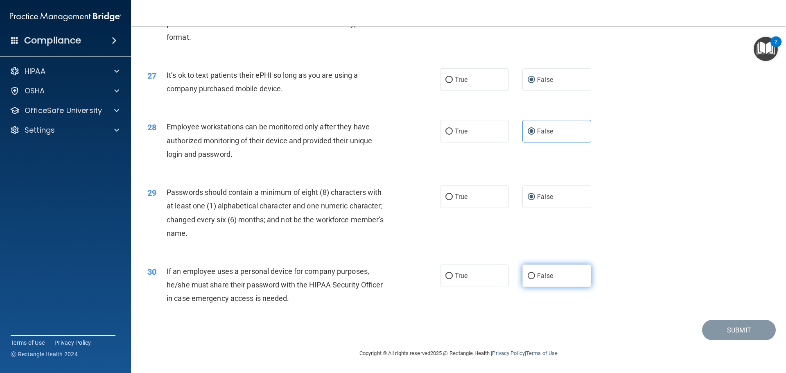
click at [528, 275] on input "False" at bounding box center [530, 276] width 7 height 6
radio input "true"
click at [733, 331] on button "Submit" at bounding box center [739, 330] width 74 height 21
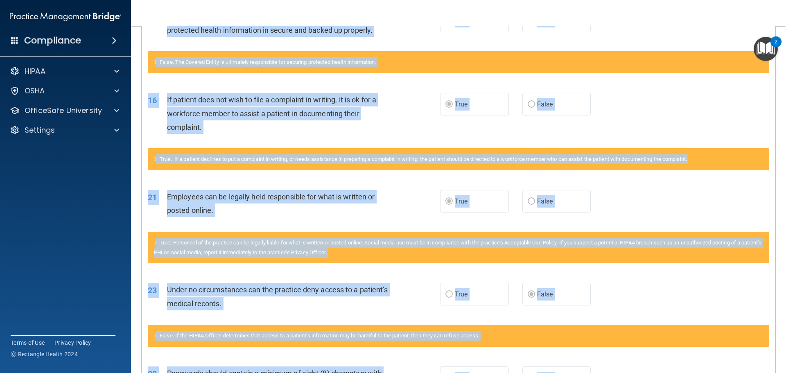
scroll to position [684, 0]
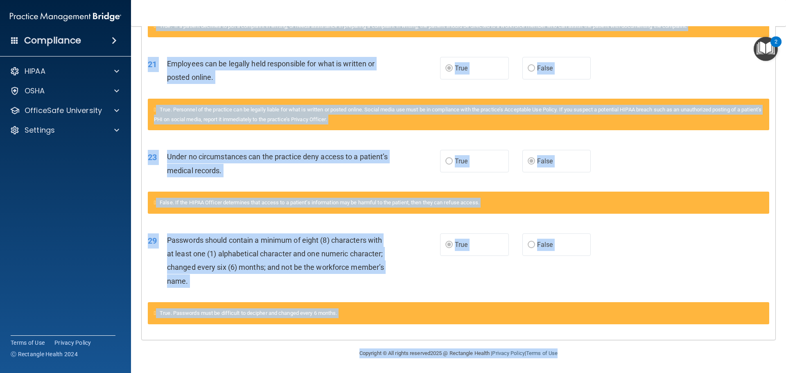
drag, startPoint x: 148, startPoint y: 206, endPoint x: 677, endPoint y: 392, distance: 560.7
click at [677, 372] on html "Compliance HIPAA Documents and Policies Report an Incident Business Associates …" at bounding box center [393, 186] width 786 height 373
copy main "Questions You Missed 06 If you become aware that a Business Associate has breac…"
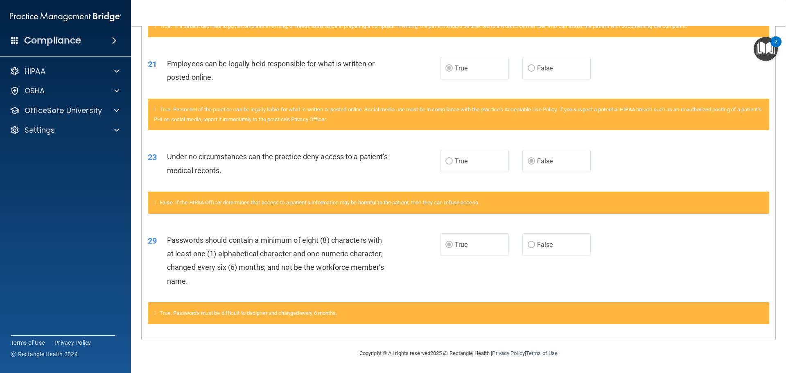
click at [521, 18] on nav "Toggle navigation Krista Hofer kristahofer@dakotadental4kids.com Manage My Ente…" at bounding box center [458, 13] width 655 height 26
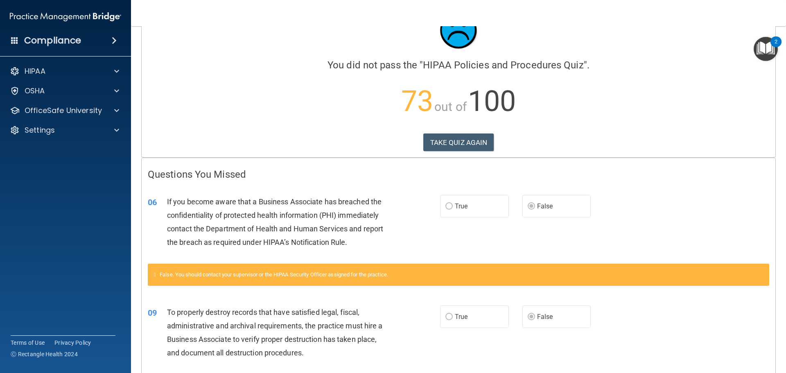
scroll to position [0, 0]
